Goal: Information Seeking & Learning: Understand process/instructions

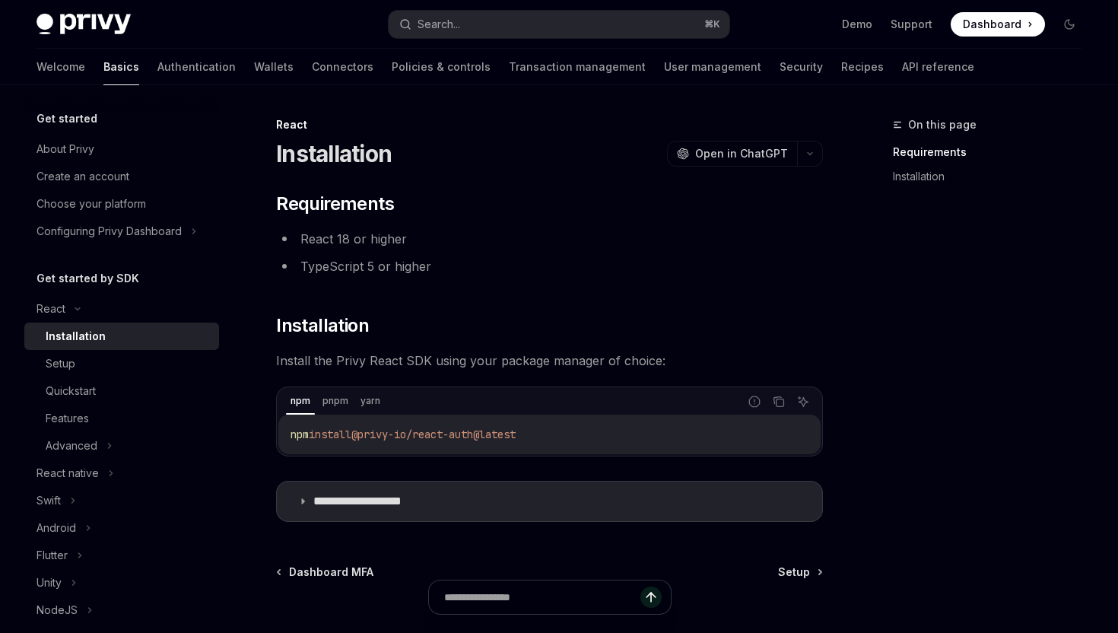
scroll to position [120, 0]
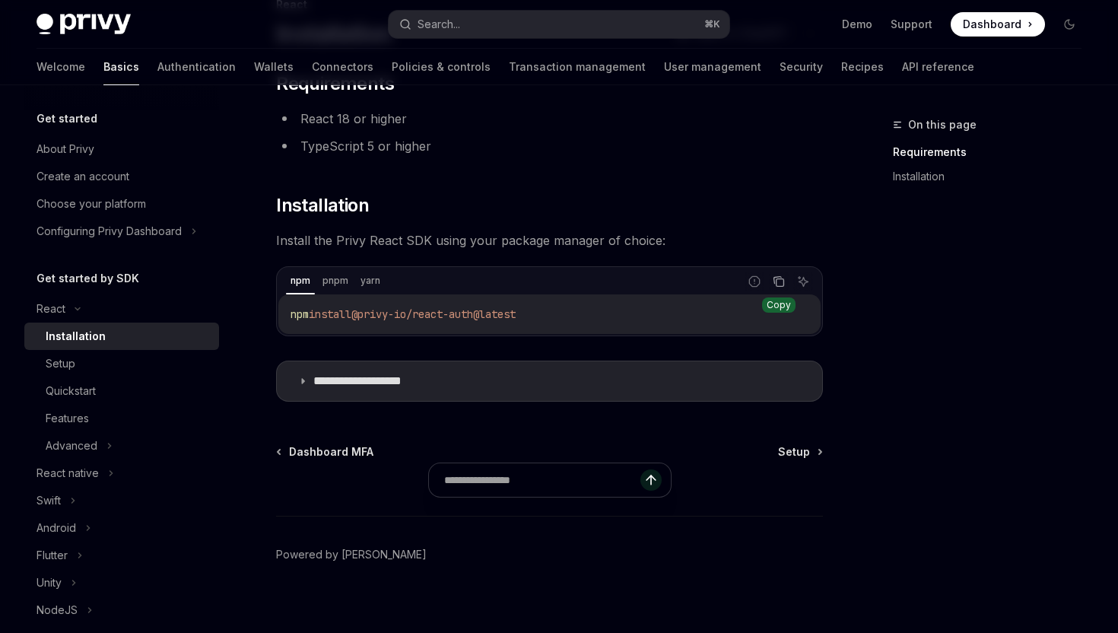
click at [783, 284] on icon "Copy the contents from the code block" at bounding box center [780, 283] width 8 height 8
click at [446, 383] on summary "**********" at bounding box center [549, 381] width 545 height 40
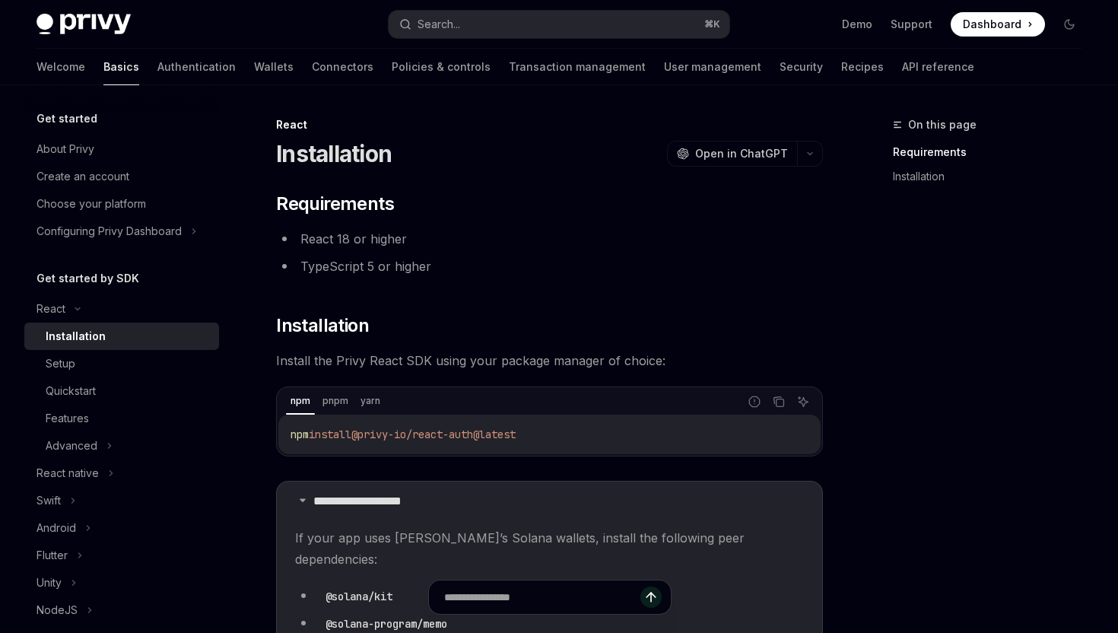
click at [516, 434] on span "@privy-io/react-auth@latest" at bounding box center [433, 434] width 164 height 14
copy div "npm install @privy-io/react-auth@latest"
click at [466, 265] on li "TypeScript 5 or higher" at bounding box center [549, 265] width 547 height 21
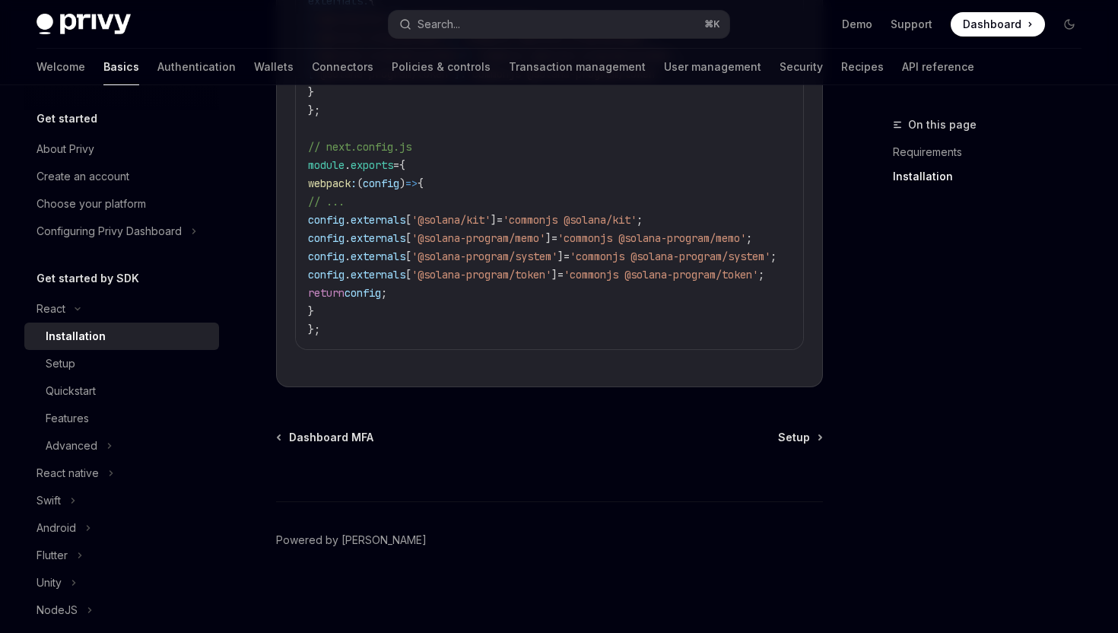
scroll to position [1036, 0]
click at [89, 366] on div "Setup" at bounding box center [128, 363] width 164 height 18
type textarea "*"
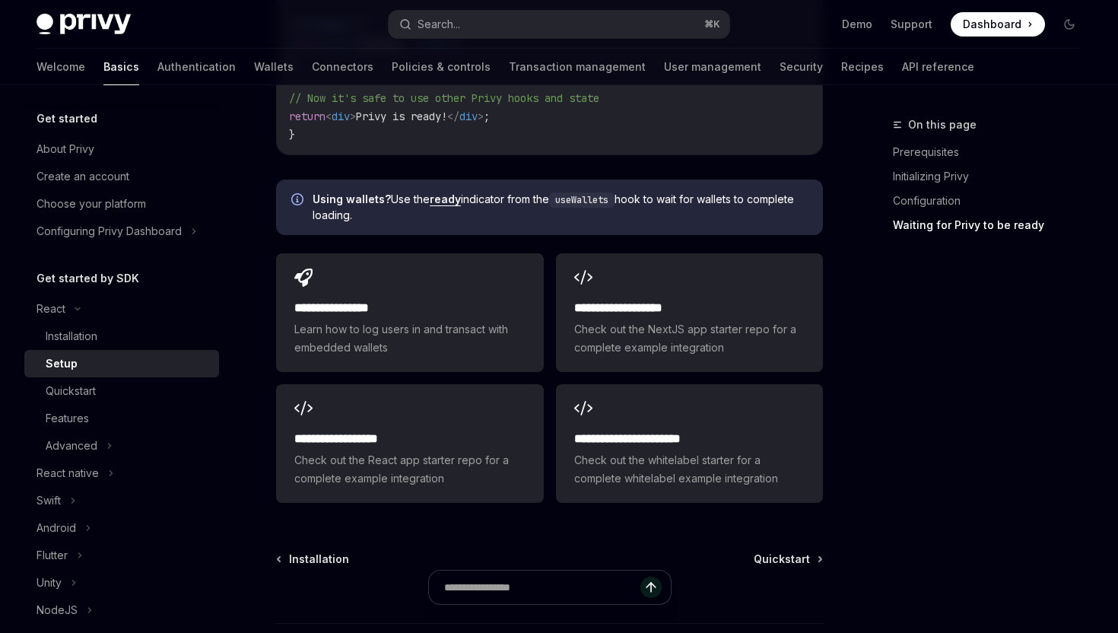
scroll to position [1896, 0]
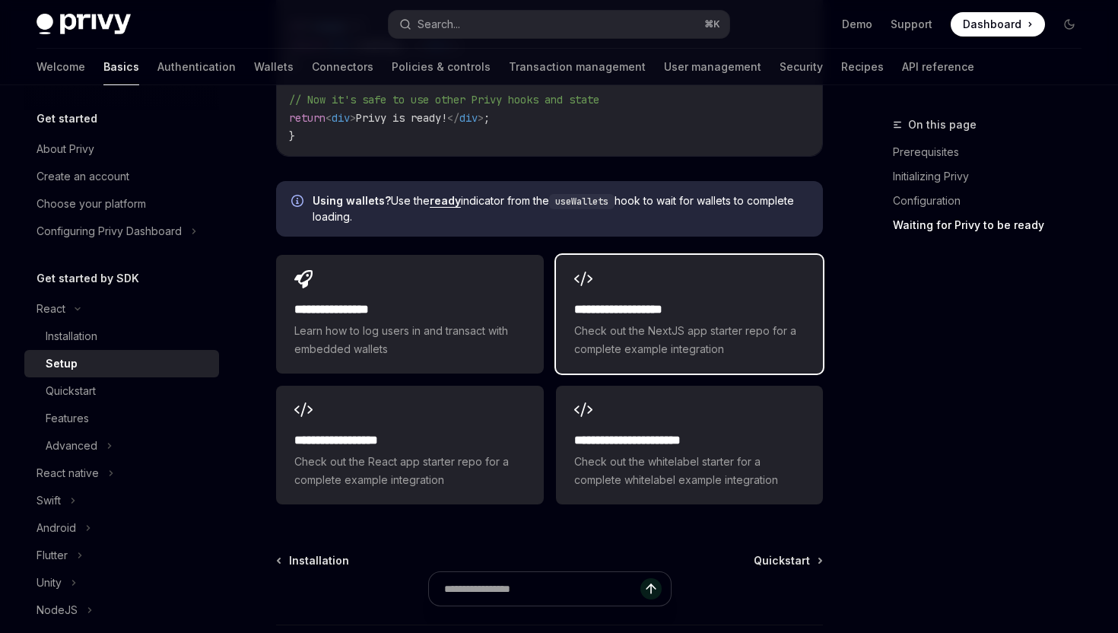
click at [614, 300] on h2 "**********" at bounding box center [689, 309] width 230 height 18
